Goal: Information Seeking & Learning: Learn about a topic

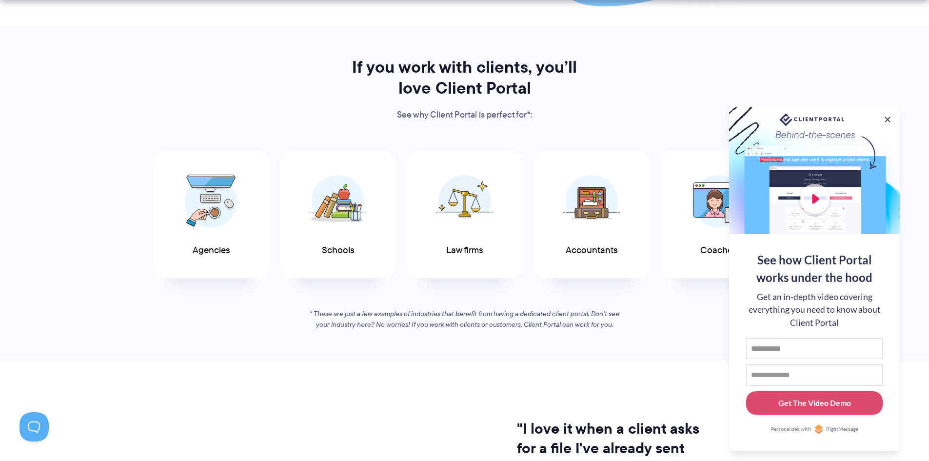
scroll to position [450, 0]
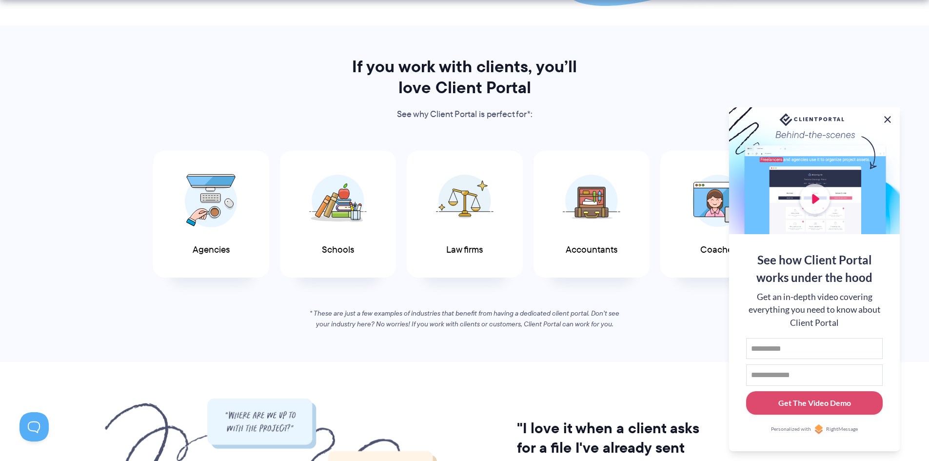
click at [889, 117] on button at bounding box center [888, 120] width 12 height 12
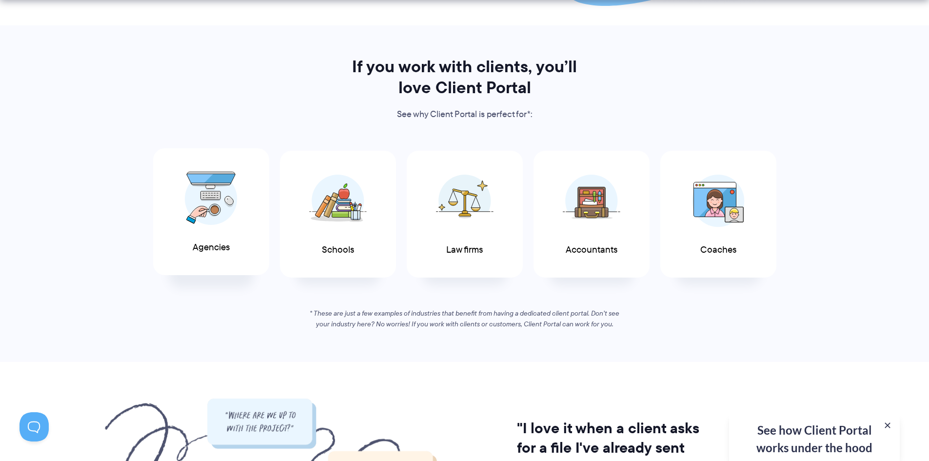
click at [229, 194] on img at bounding box center [211, 199] width 53 height 54
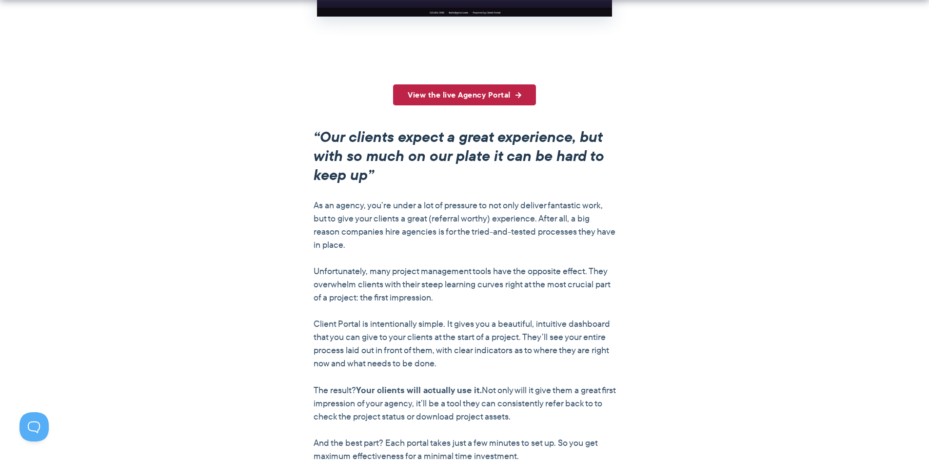
click at [471, 95] on link "View the live Agency Portal" at bounding box center [464, 94] width 143 height 21
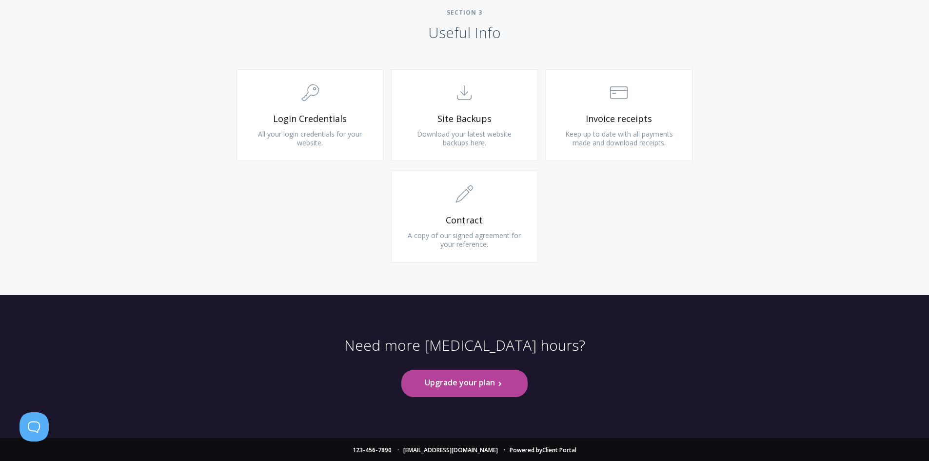
scroll to position [926, 0]
